Goal: Task Accomplishment & Management: Complete application form

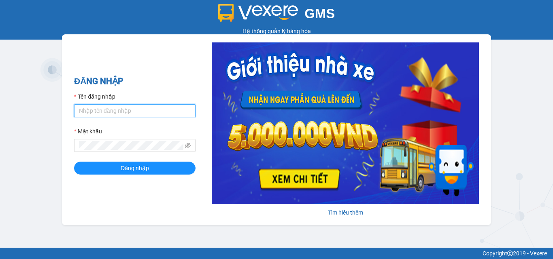
click at [95, 108] on input "Tên đăng nhập" at bounding box center [134, 110] width 121 height 13
type input "phuongchi.phucanex"
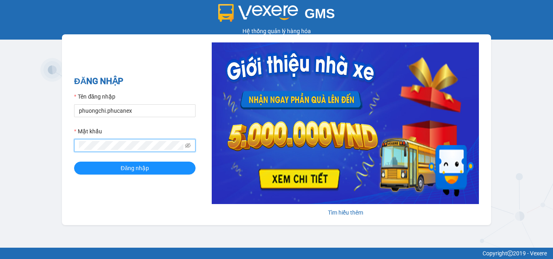
click at [74, 162] on button "Đăng nhập" at bounding box center [134, 168] width 121 height 13
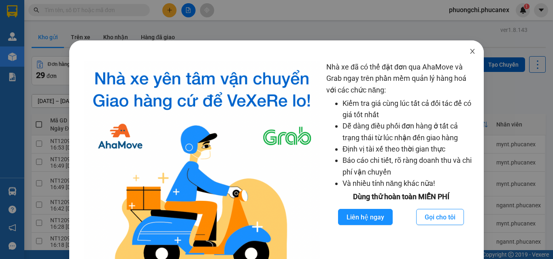
drag, startPoint x: 472, startPoint y: 51, endPoint x: 467, endPoint y: 53, distance: 4.6
click at [471, 51] on span "Close" at bounding box center [472, 51] width 23 height 23
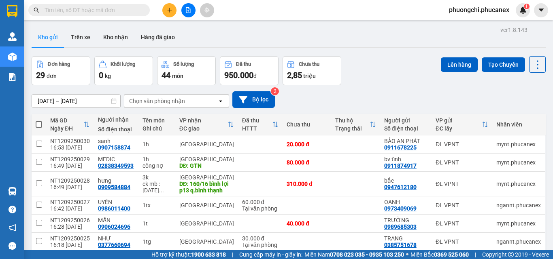
click at [170, 13] on button at bounding box center [169, 10] width 14 height 14
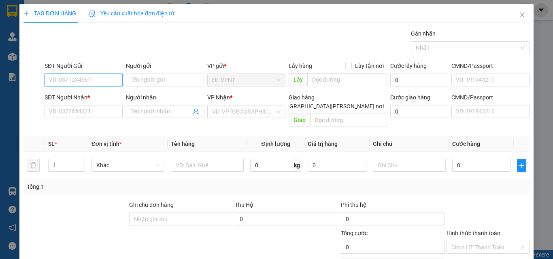
paste input "366633472"
click at [49, 78] on input "366633472" at bounding box center [84, 80] width 78 height 13
type input "0366633472"
click at [83, 96] on div "0366633472 - UYÊN ( WEFOOD )" at bounding box center [89, 96] width 81 height 9
type input "UYÊN ( WEFOOD )"
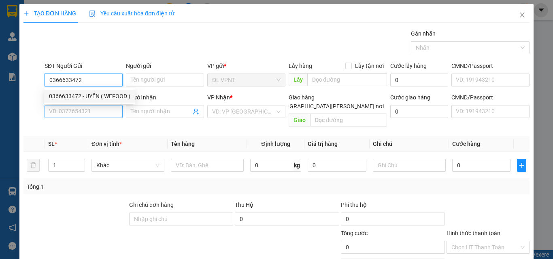
type input "0867539743"
type input "NGỌC TUYẾT"
type input "35 LIÊN KHU 10-11, P. BÌNH TRỊ ĐÔNG, Q. BÌNH TÂN"
type input "400.000"
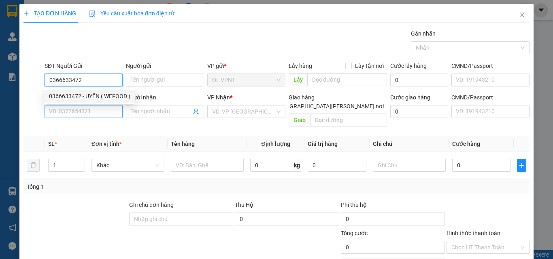
type input "400.000"
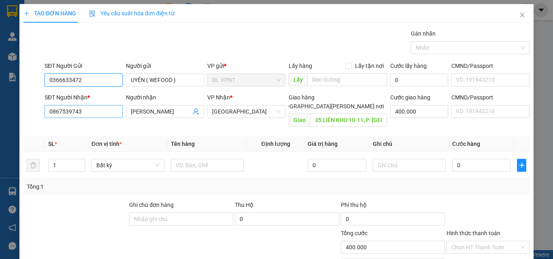
type input "0366633472"
drag, startPoint x: 104, startPoint y: 111, endPoint x: 13, endPoint y: 118, distance: 91.3
click at [13, 118] on div "TẠO ĐƠN HÀNG Yêu cầu xuất hóa đơn điện tử Transit Pickup Surcharge Ids Transit …" at bounding box center [276, 129] width 553 height 259
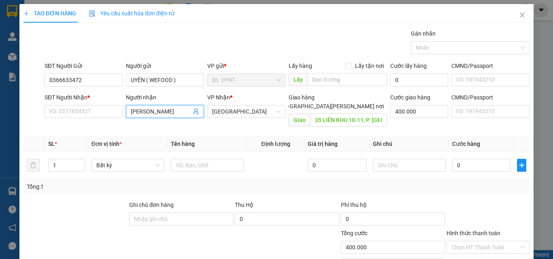
drag, startPoint x: 178, startPoint y: 108, endPoint x: 12, endPoint y: 127, distance: 167.0
click at [12, 127] on div "TẠO ĐƠN HÀNG Yêu cầu xuất hóa đơn điện tử Transit Pickup Surcharge Ids Transit …" at bounding box center [276, 129] width 553 height 259
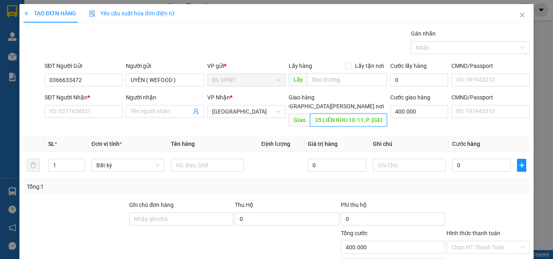
click at [335, 114] on input "35 LIÊN KHU 10-11, P. BÌNH TRỊ ĐÔNG, Q. BÌNH TÂN" at bounding box center [348, 120] width 77 height 13
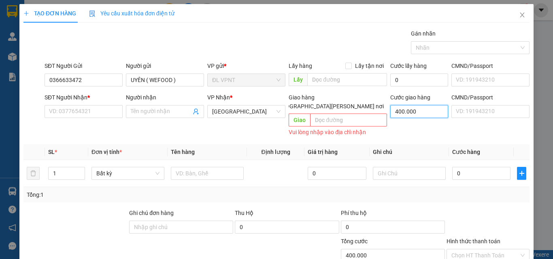
click at [410, 107] on input "400.000" at bounding box center [419, 111] width 58 height 13
type input "0"
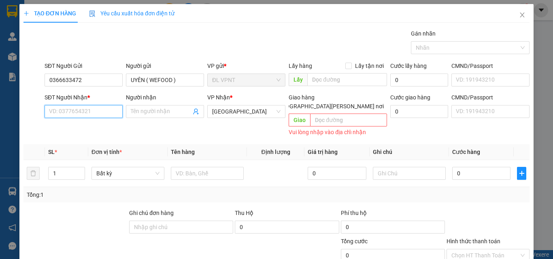
click at [75, 110] on input "SĐT Người Nhận *" at bounding box center [84, 111] width 78 height 13
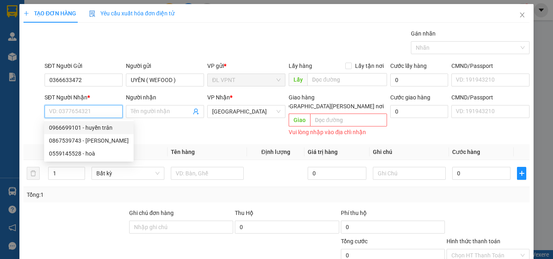
click at [103, 127] on div "0966699101 - huyền trân" at bounding box center [89, 127] width 80 height 9
type input "0966699101"
type input "huyền trân"
type input "378 LÊ HỒNG PHONG,Q.10(nhà xe TRẦN QUYÊN)"
type input "250.000"
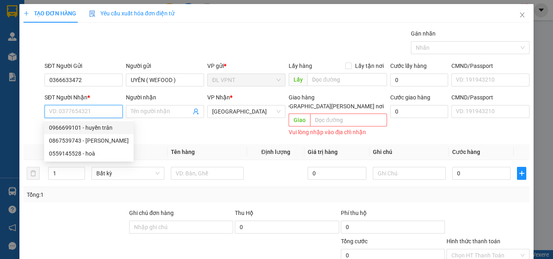
type input "250.000"
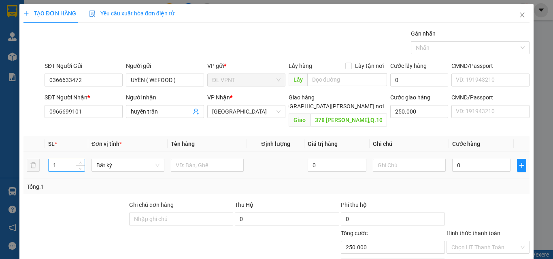
click at [67, 159] on input "1" at bounding box center [67, 165] width 36 height 12
type input "24"
click at [186, 159] on input "text" at bounding box center [207, 165] width 73 height 13
type input "24T"
click at [398, 159] on input "text" at bounding box center [409, 165] width 73 height 13
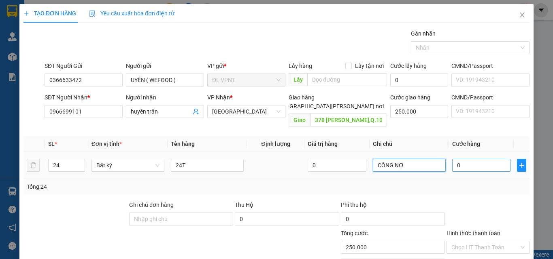
type input "CÔNG NỢ"
click at [473, 159] on input "0" at bounding box center [481, 165] width 58 height 13
type input "9"
type input "250.009"
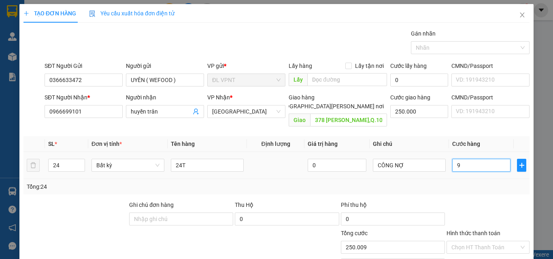
type input "96"
type input "250.096"
type input "960"
type input "250.960"
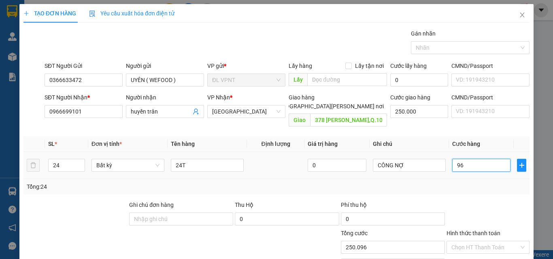
type input "250.960"
type input "9.600"
type input "259.600"
type input "96.000"
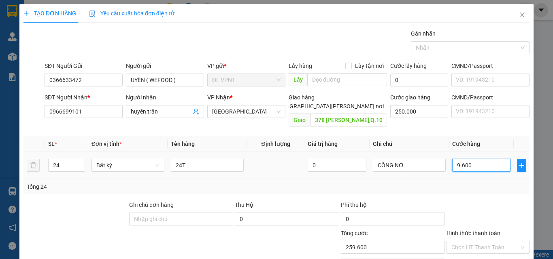
type input "346.000"
type input "960.000"
type input "1.210.000"
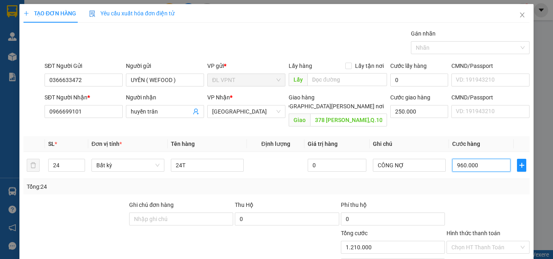
scroll to position [40, 0]
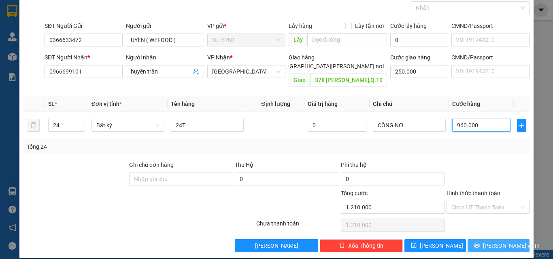
type input "960.000"
click at [491, 242] on span "Lưu và In" at bounding box center [511, 246] width 57 height 9
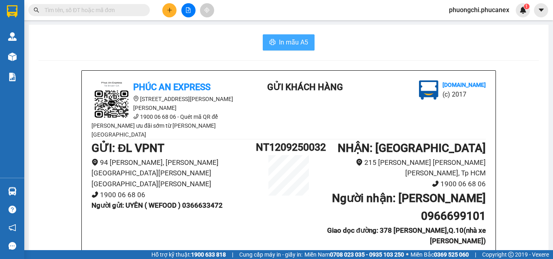
click at [297, 40] on span "In mẫu A5" at bounding box center [293, 42] width 29 height 10
drag, startPoint x: 102, startPoint y: 38, endPoint x: 106, endPoint y: 33, distance: 6.0
click at [103, 38] on div "In mẫu A5" at bounding box center [288, 42] width 500 height 16
click at [168, 9] on icon "plus" at bounding box center [170, 10] width 6 height 6
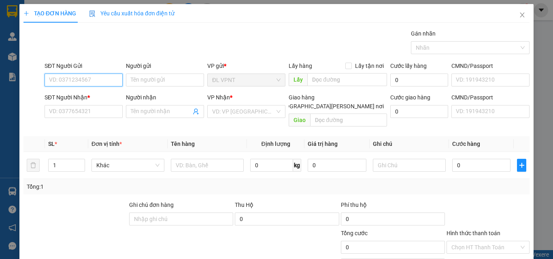
paste input "366633472"
click at [49, 77] on input "366633472" at bounding box center [84, 80] width 78 height 13
type input "0366633472"
click at [73, 95] on div "0366633472 - UYÊN ( WEFOOD )" at bounding box center [89, 96] width 81 height 9
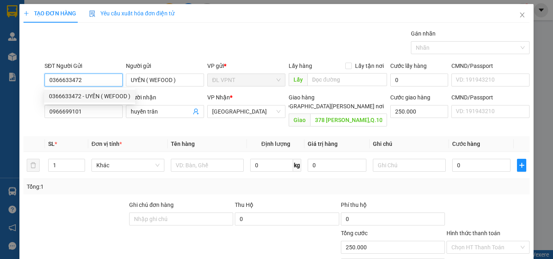
type input "UYÊN ( WEFOOD )"
type input "0966699101"
type input "huyền trân"
type input "378 LÊ HỒNG PHONG,Q.10(nhà xe TRẦN QUYÊN)"
type input "250.000"
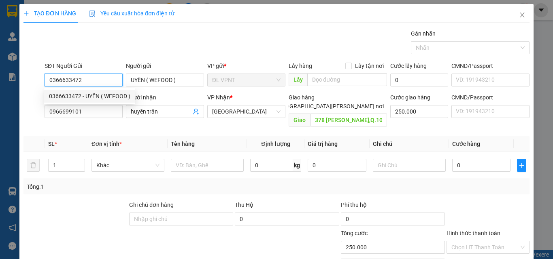
type input "250.000"
type input "0366633472"
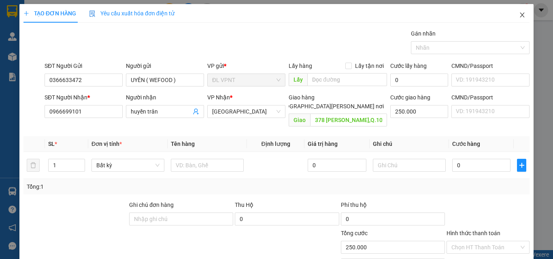
click at [512, 13] on span "Close" at bounding box center [522, 15] width 23 height 23
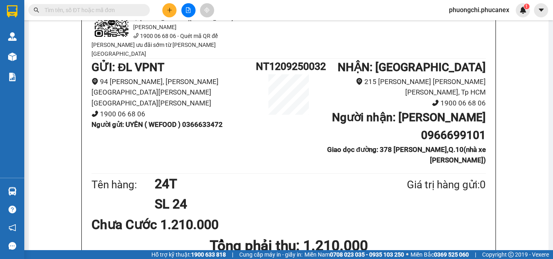
scroll to position [40, 0]
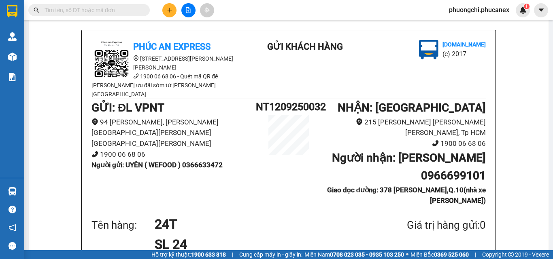
click at [114, 11] on input "text" at bounding box center [92, 10] width 95 height 9
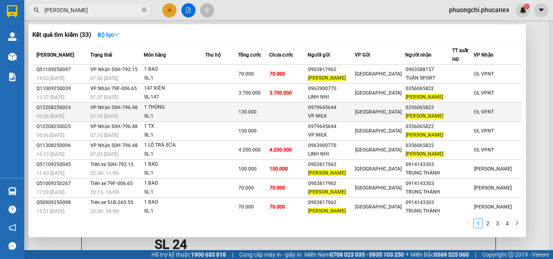
type input "HỒNG VÂN"
click at [381, 113] on span "ĐL Quận 1" at bounding box center [378, 112] width 47 height 6
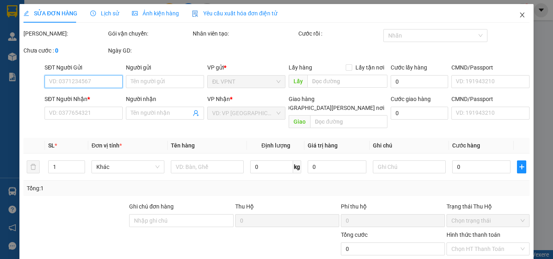
type input "0979645644"
type input "VP MILK"
type input "0356065822"
type input "HỒNG VÂN"
type input "130.000"
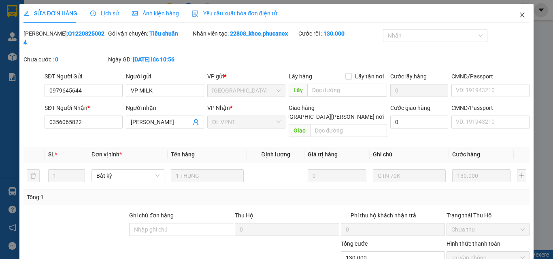
click at [511, 15] on span "Close" at bounding box center [522, 15] width 23 height 23
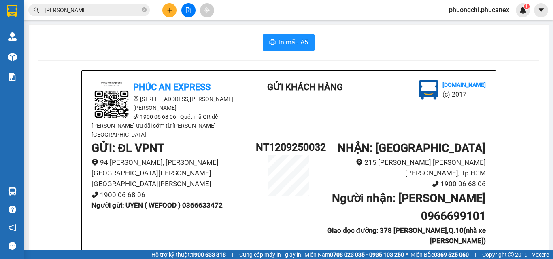
click at [109, 12] on input "HỒNG VÂN" at bounding box center [92, 10] width 95 height 9
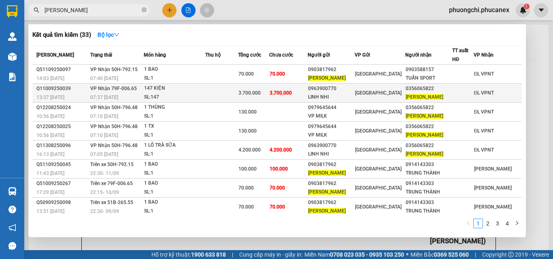
click at [205, 85] on div "147 KIỆN" at bounding box center [174, 88] width 61 height 9
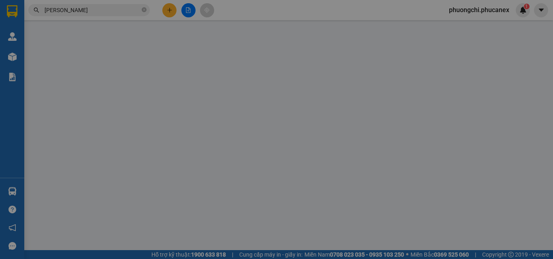
type input "0963900770"
type input "LINH NHI"
type input "0356065822"
type input "HỒNG VÂN"
type input "3.700.000"
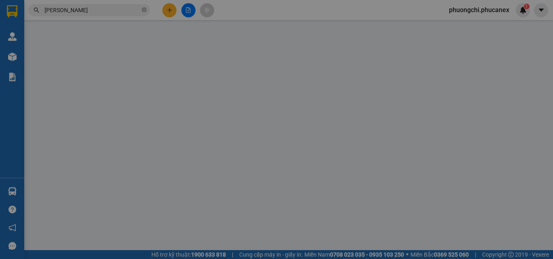
type input "3.700.000"
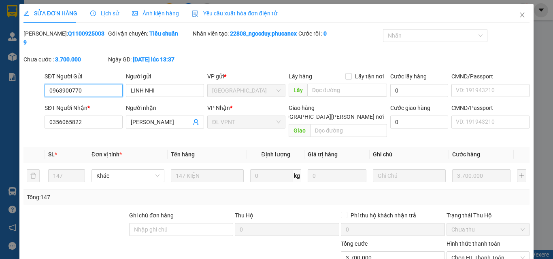
scroll to position [51, 0]
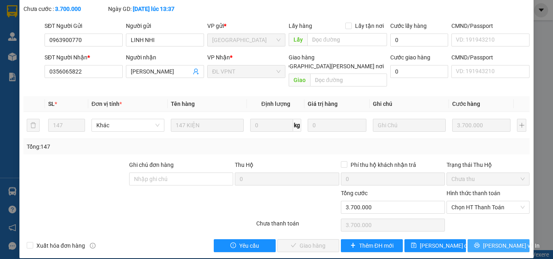
click at [499, 242] on span "Lưu và In" at bounding box center [511, 246] width 57 height 9
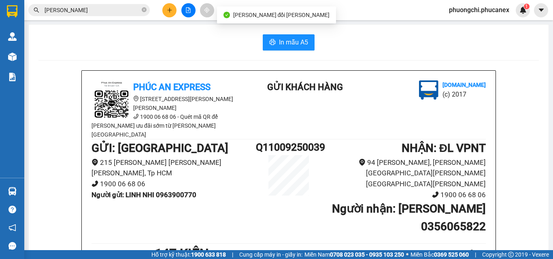
scroll to position [81, 0]
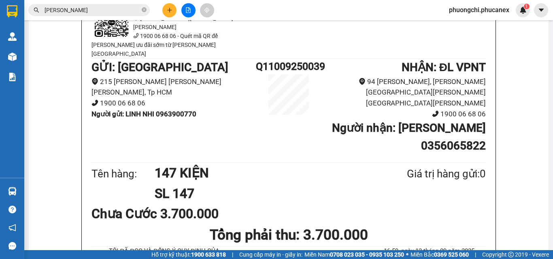
click at [170, 11] on icon "plus" at bounding box center [169, 10] width 0 height 4
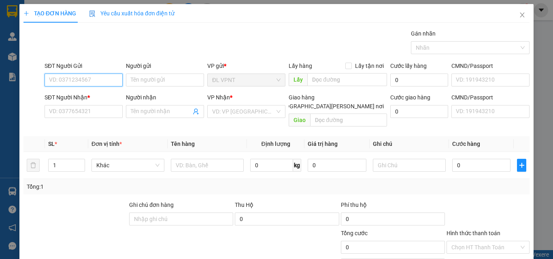
paste input "366633472"
click at [48, 80] on input "366633472" at bounding box center [84, 80] width 78 height 13
click at [66, 94] on div "SĐT Người Nhận *" at bounding box center [84, 97] width 78 height 9
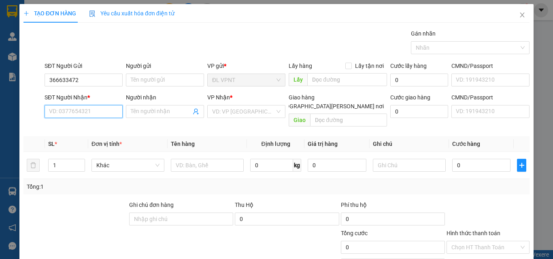
click at [66, 105] on input "SĐT Người Nhận *" at bounding box center [84, 111] width 78 height 13
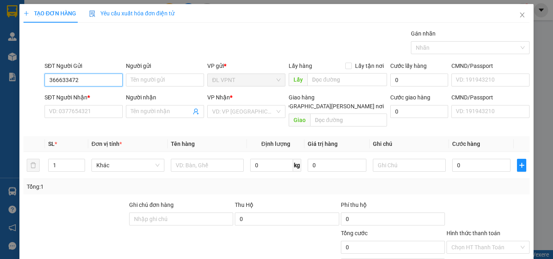
click at [49, 80] on input "366633472" at bounding box center [84, 80] width 78 height 13
type input "0366633472"
click at [78, 97] on div "0366633472 - UYÊN ( WEFOOD )" at bounding box center [89, 96] width 81 height 9
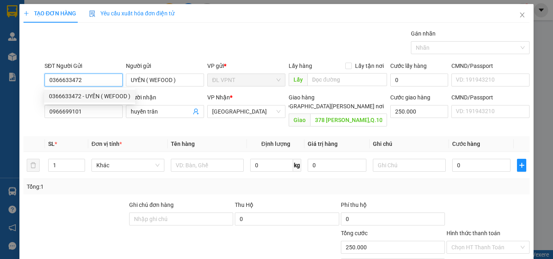
type input "UYÊN ( WEFOOD )"
type input "0966699101"
type input "huyền trân"
type input "378 LÊ HỒNG PHONG,Q.10(nhà xe TRẦN QUYÊN)"
type input "250.000"
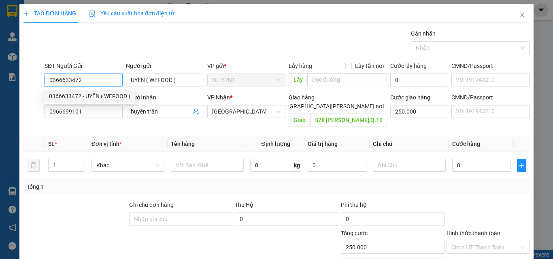
type input "250.000"
type input "0366633472"
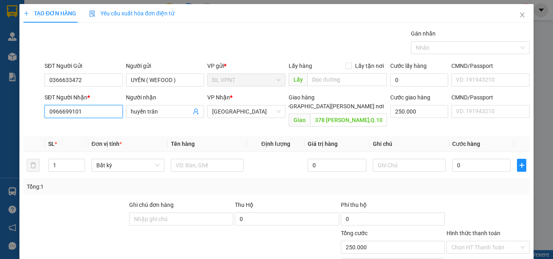
click at [87, 116] on input "0966699101" at bounding box center [84, 111] width 78 height 13
drag, startPoint x: 87, startPoint y: 111, endPoint x: 36, endPoint y: 116, distance: 51.2
click at [36, 114] on div "SĐT Người Nhận * 0966699101 Người nhận huyền trân VP Nhận * ĐL Quận 1 Giao hàng…" at bounding box center [276, 111] width 507 height 37
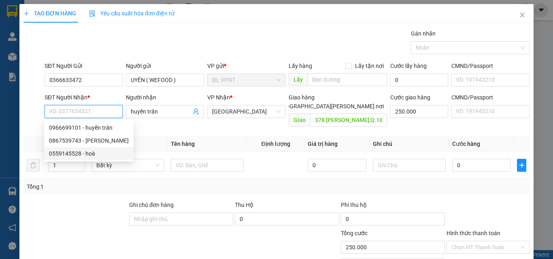
click at [93, 153] on div "0559145528 - hoà" at bounding box center [89, 153] width 80 height 9
type input "0559145528"
type input "hoà"
type input "WAREHOUSE SEC 121 HOÀNG QUỐC VIỆT Q.7 PHÚ MỸ"
type input "300.000"
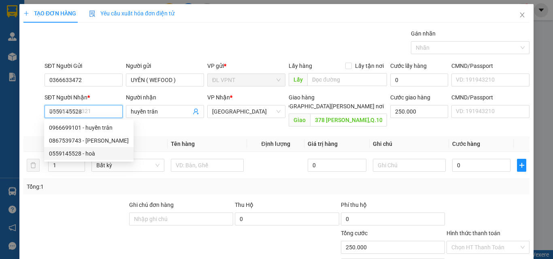
type input "300.000"
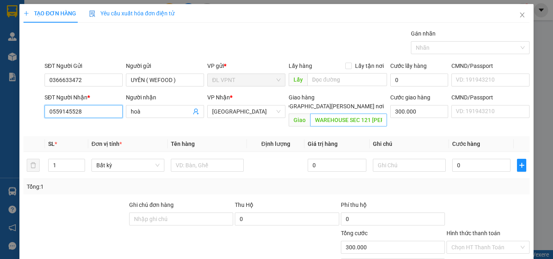
type input "0559145528"
click at [312, 114] on input "WAREHOUSE SEC 121 HOÀNG QUỐC VIỆT Q.7 PHÚ MỸ" at bounding box center [348, 120] width 77 height 13
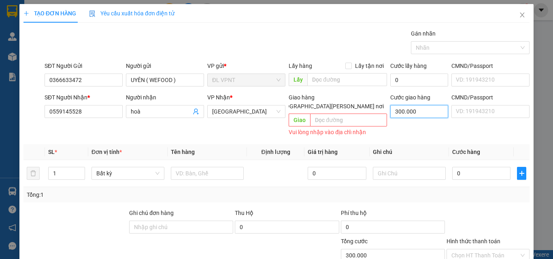
click at [413, 113] on input "300.000" at bounding box center [419, 111] width 58 height 13
type input "0"
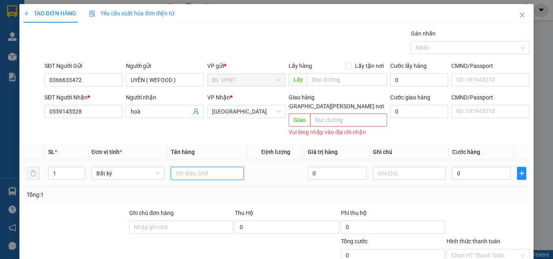
click at [202, 167] on input "text" at bounding box center [207, 173] width 73 height 13
type input "1T"
click at [411, 167] on input "text" at bounding box center [409, 173] width 73 height 13
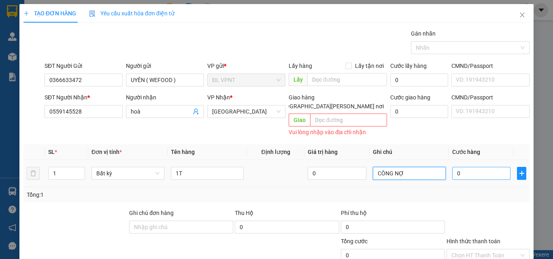
type input "CÔNG NỢ"
click at [461, 167] on input "0" at bounding box center [481, 173] width 58 height 13
type input "4"
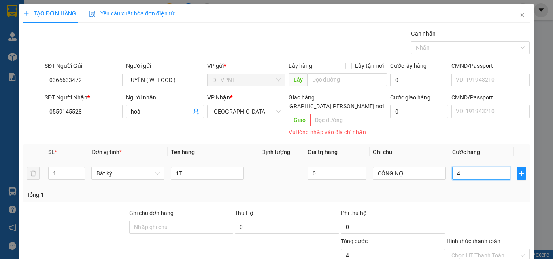
type input "40"
type input "400"
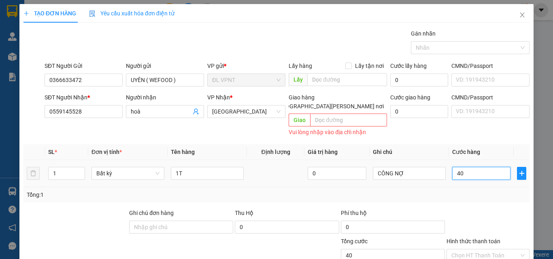
type input "400"
type input "4.000"
type input "40.000"
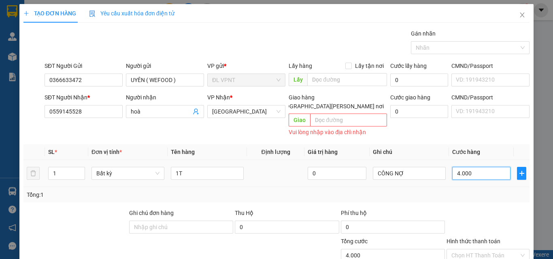
type input "40.000"
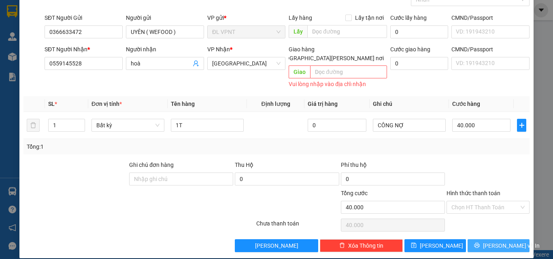
click at [491, 242] on span "Lưu và In" at bounding box center [511, 246] width 57 height 9
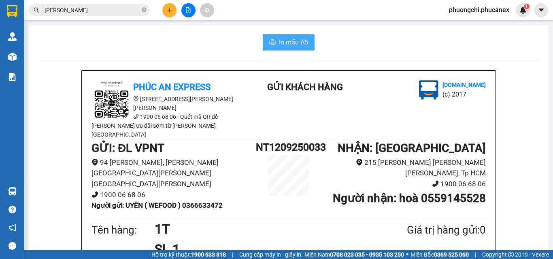
drag, startPoint x: 287, startPoint y: 38, endPoint x: 341, endPoint y: 136, distance: 111.2
click at [287, 39] on span "In mẫu A5" at bounding box center [293, 42] width 29 height 10
